Goal: Task Accomplishment & Management: Use online tool/utility

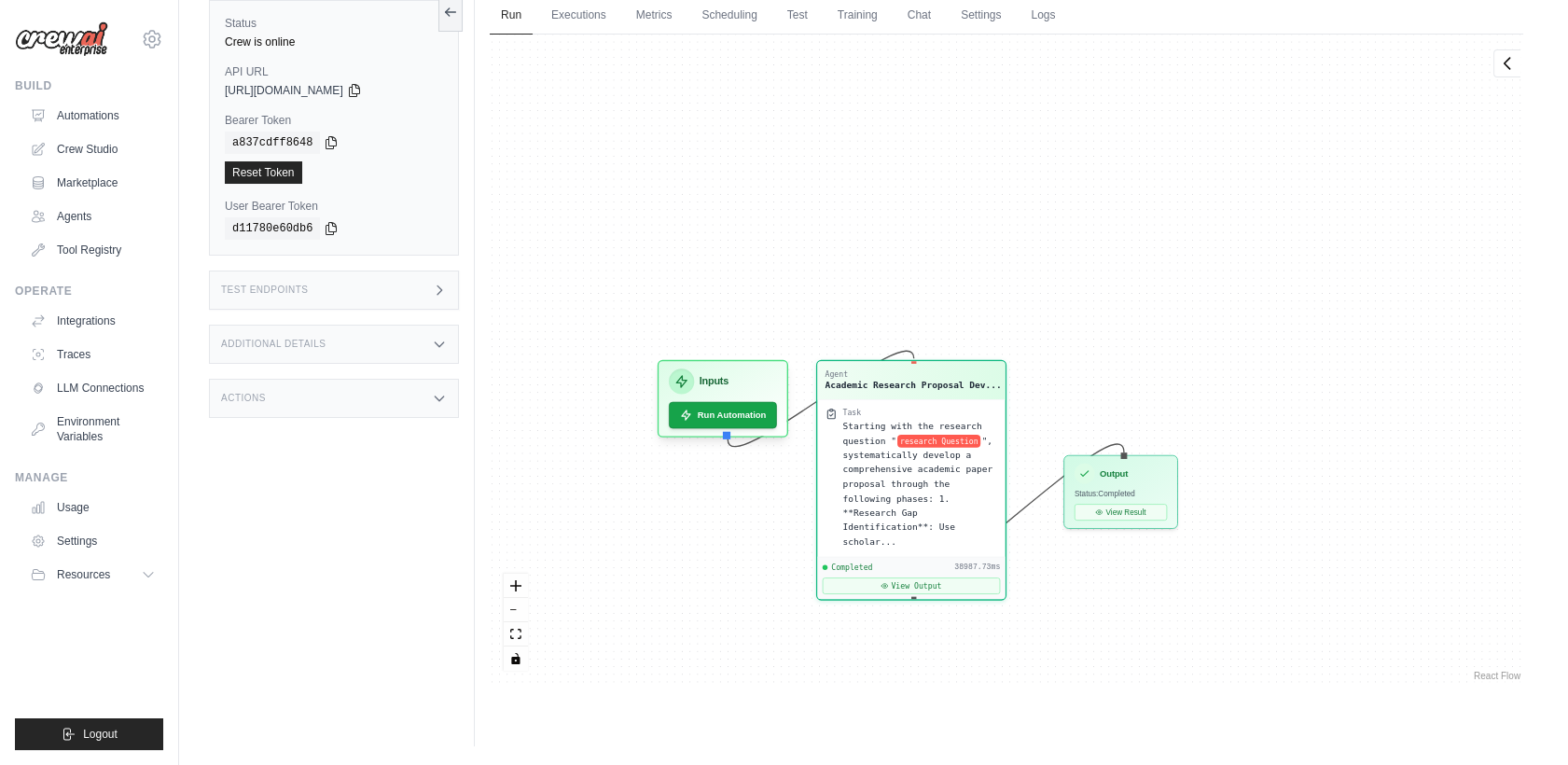
scroll to position [18407, 0]
click at [1154, 514] on button "View Result" at bounding box center [1121, 509] width 92 height 17
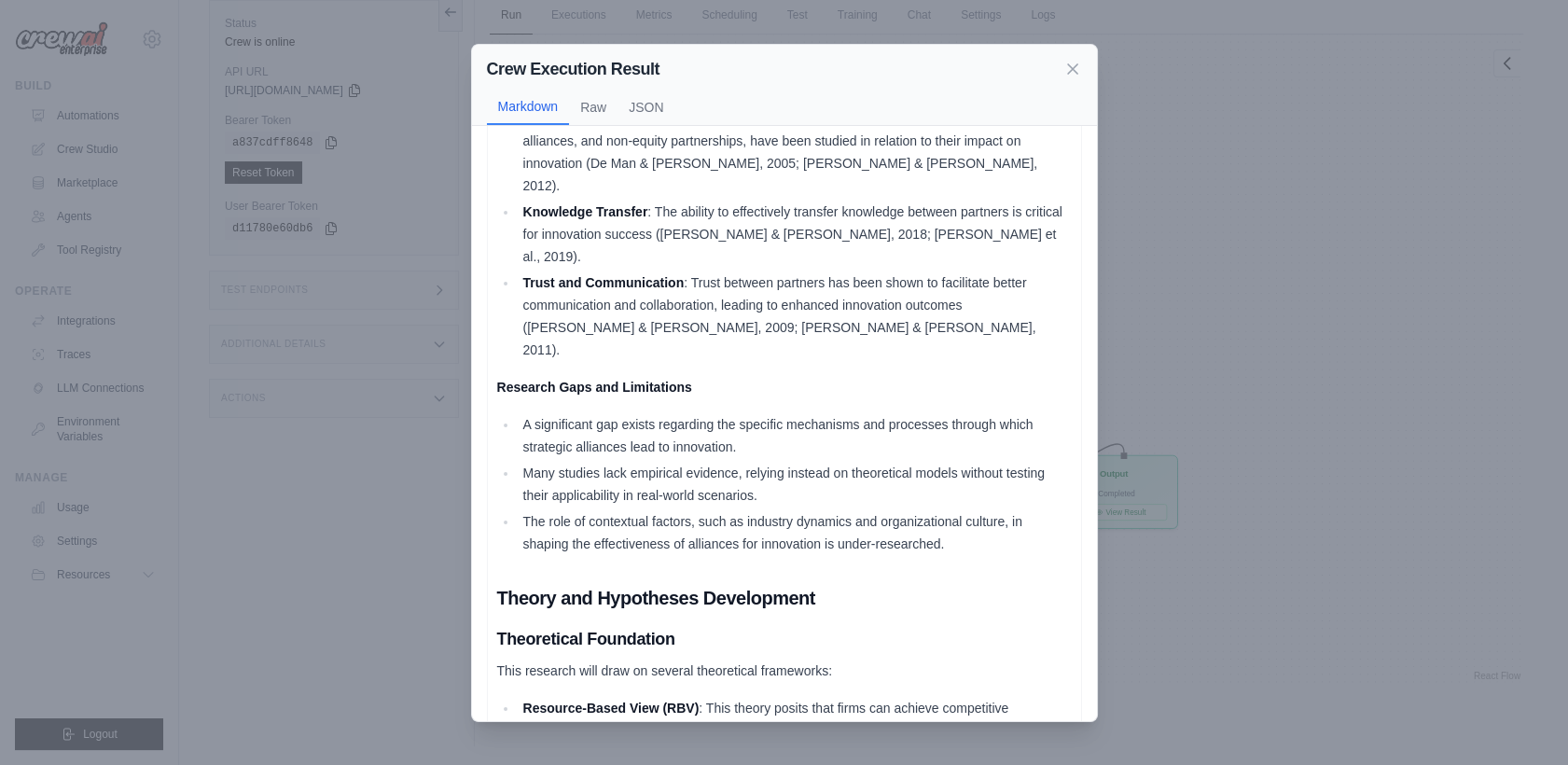
scroll to position [828, 0]
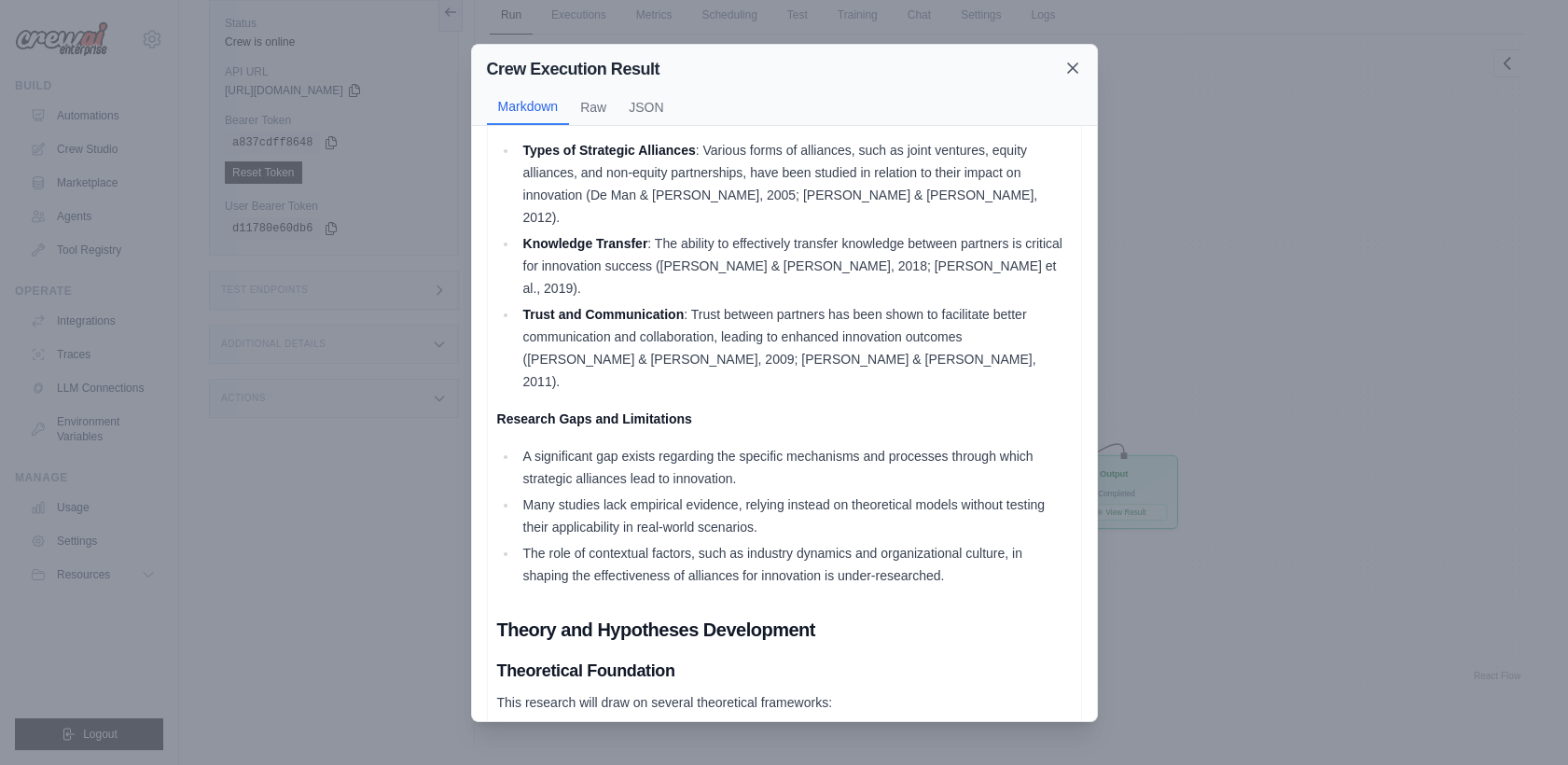
click at [1067, 61] on icon at bounding box center [1072, 67] width 19 height 19
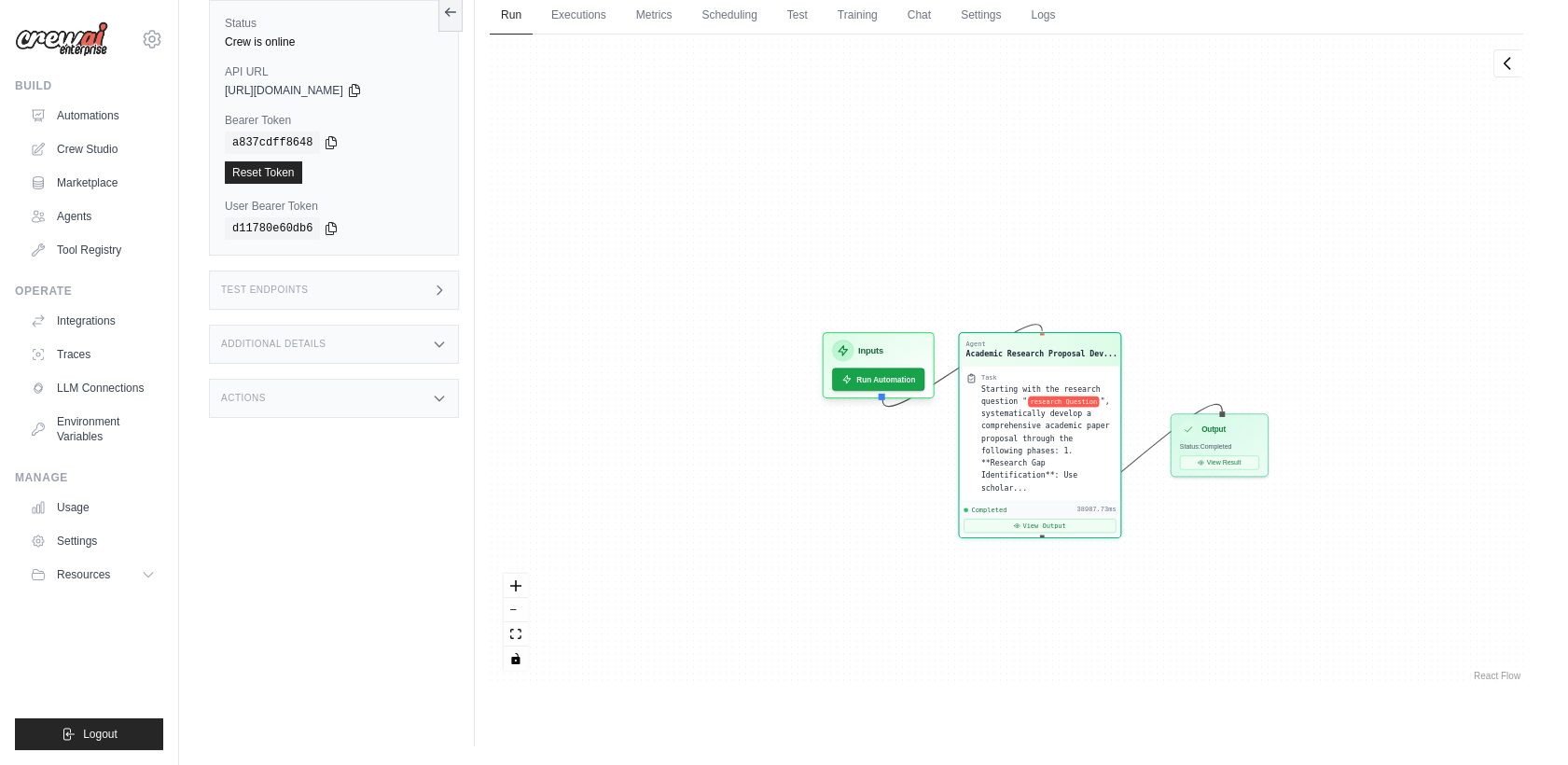
drag, startPoint x: 732, startPoint y: 198, endPoint x: 913, endPoint y: 198, distance: 181.0
click at [913, 198] on div "Agent Academic Research Proposal Dev... Task Starting with the research questio…" at bounding box center [1007, 359] width 1033 height 650
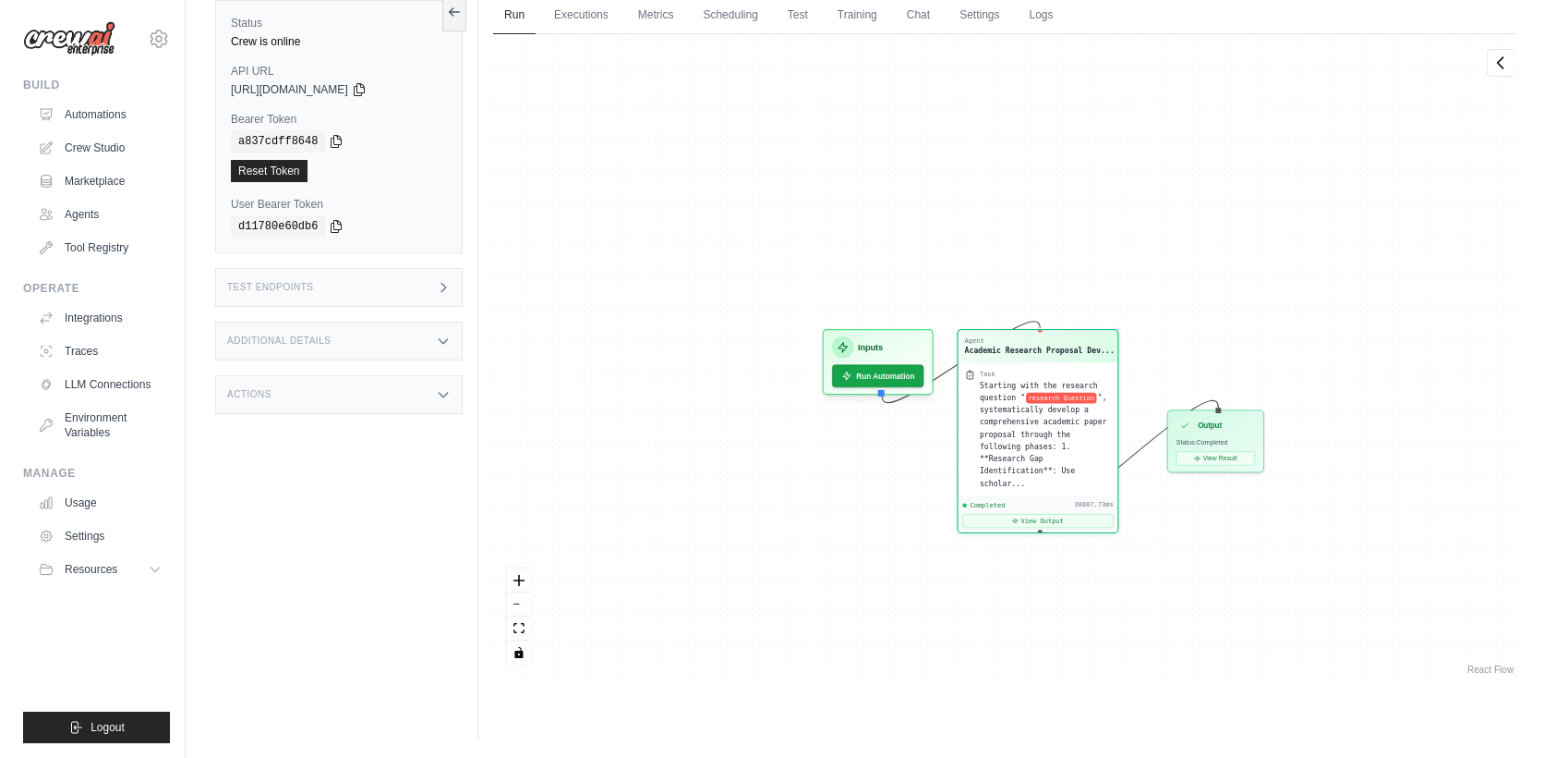
scroll to position [0, 0]
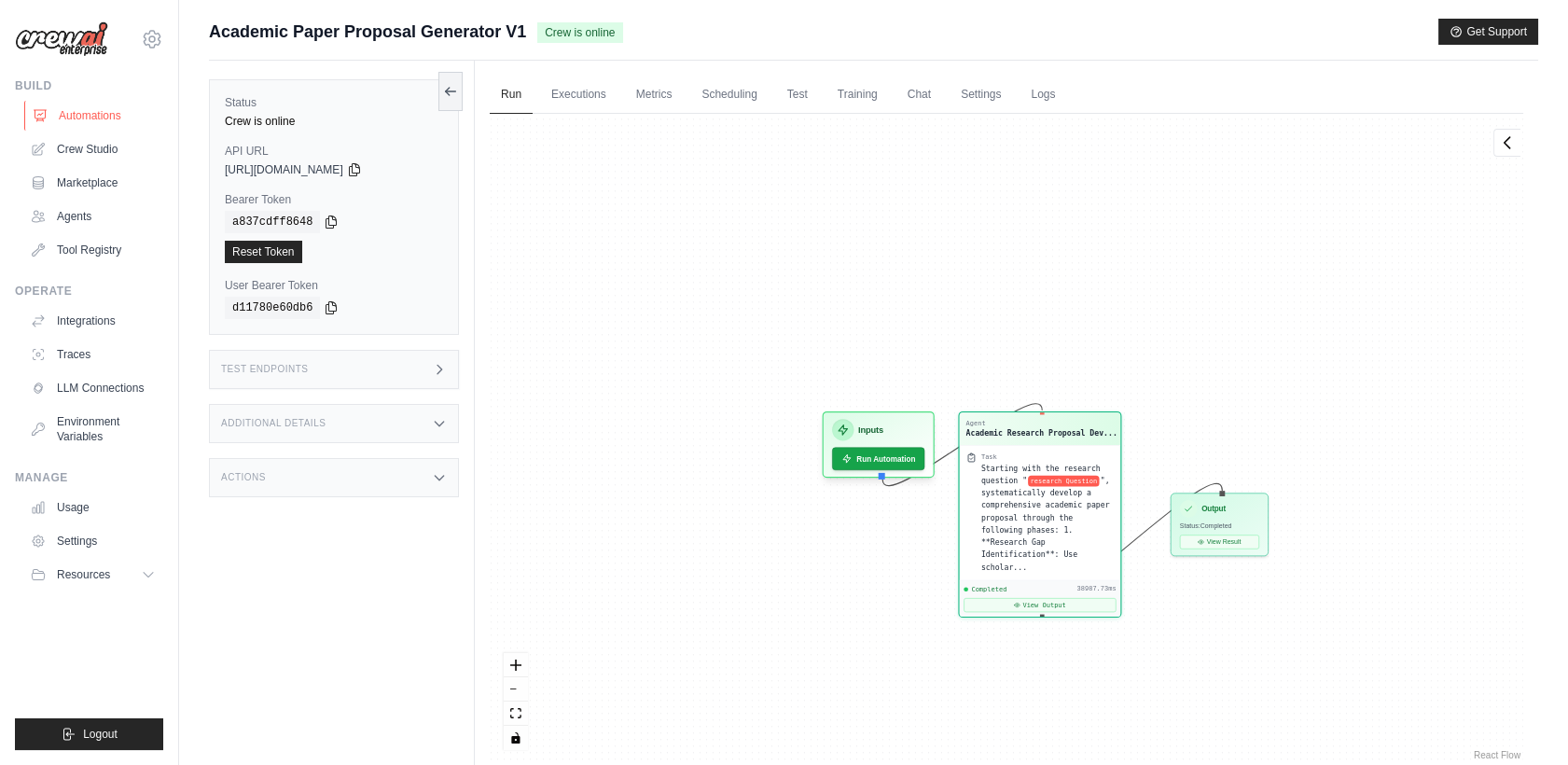
click at [110, 117] on link "Automations" at bounding box center [95, 116] width 141 height 30
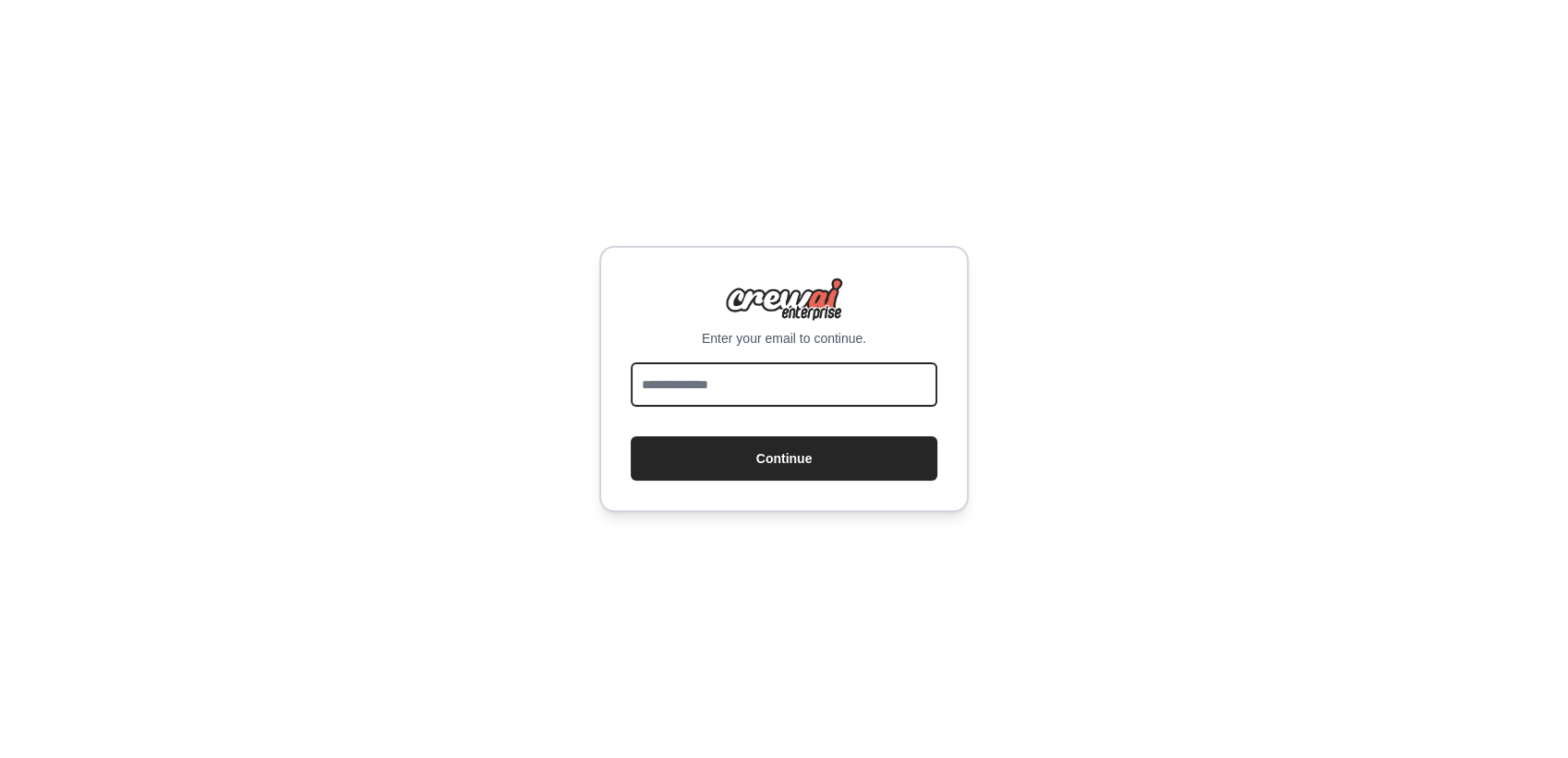
click at [682, 374] on input "email" at bounding box center [784, 383] width 307 height 44
type input "**********"
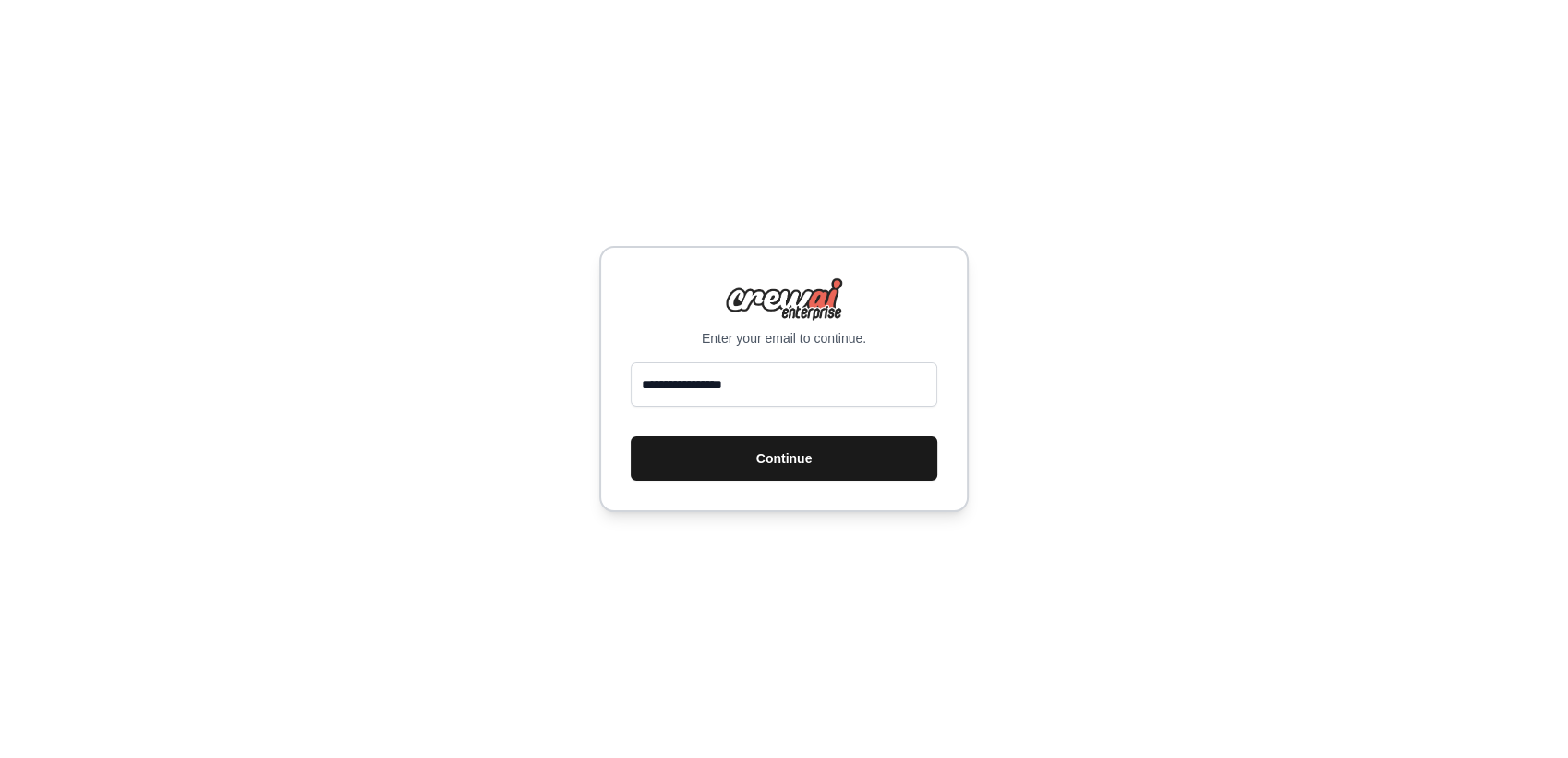
click at [771, 462] on button "Continue" at bounding box center [784, 458] width 307 height 44
